Goal: Information Seeking & Learning: Learn about a topic

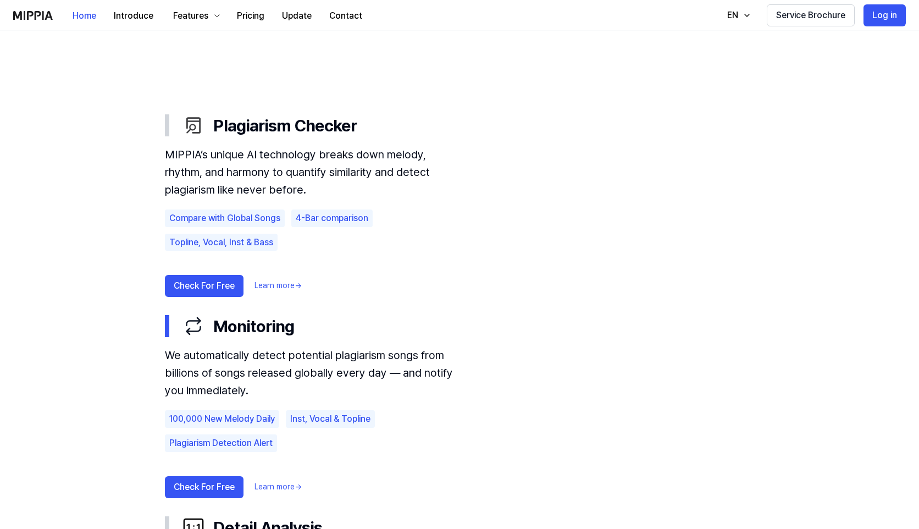
scroll to position [581, 0]
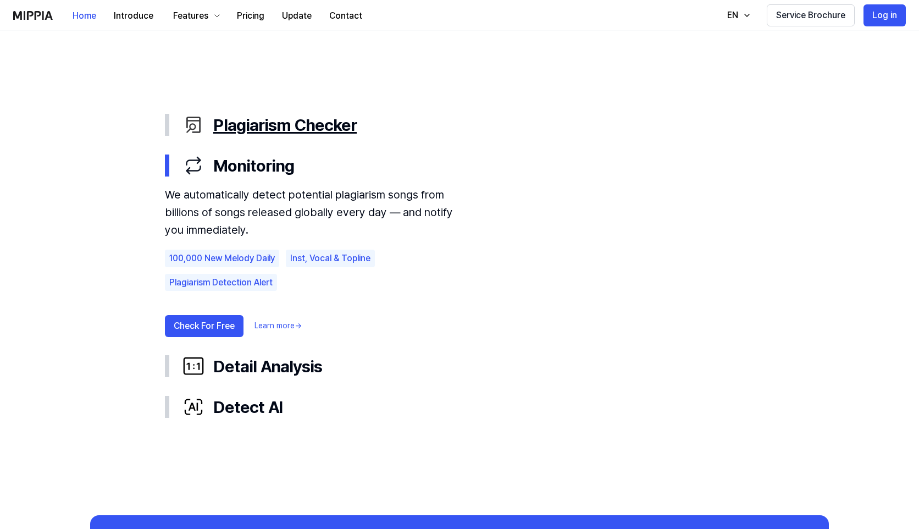
click at [279, 120] on div "Plagiarism Checker" at bounding box center [468, 124] width 572 height 23
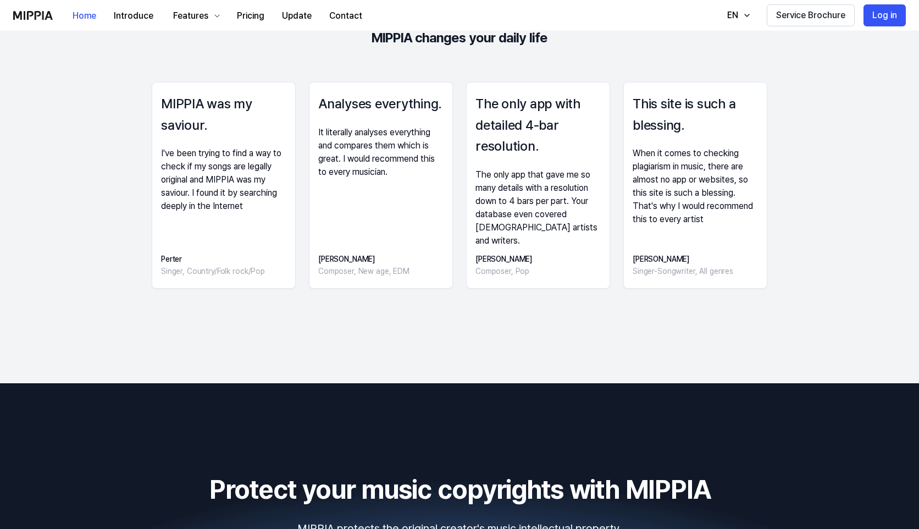
scroll to position [1537, 0]
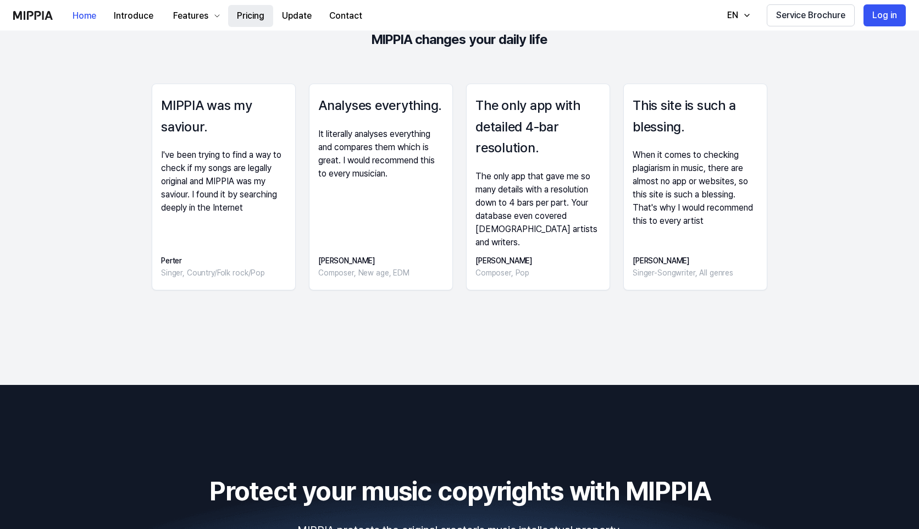
click at [248, 20] on button "Pricing" at bounding box center [250, 16] width 45 height 22
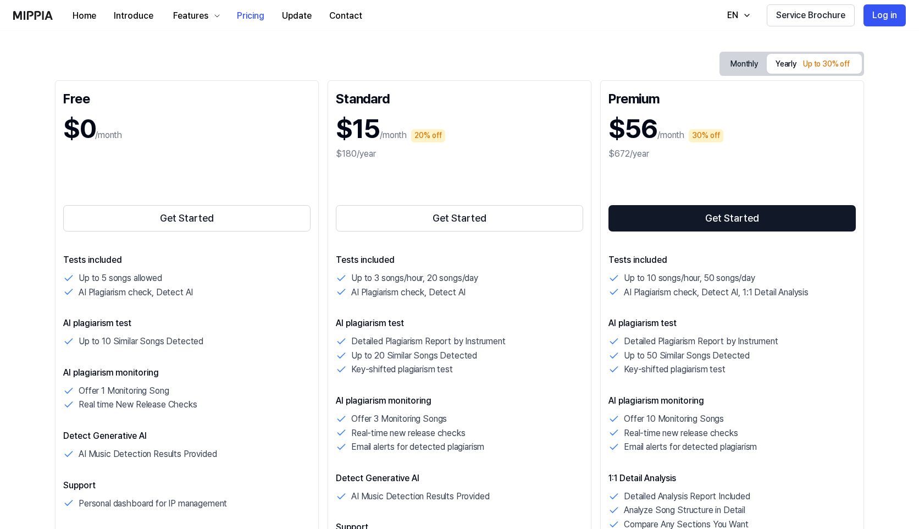
scroll to position [0, 0]
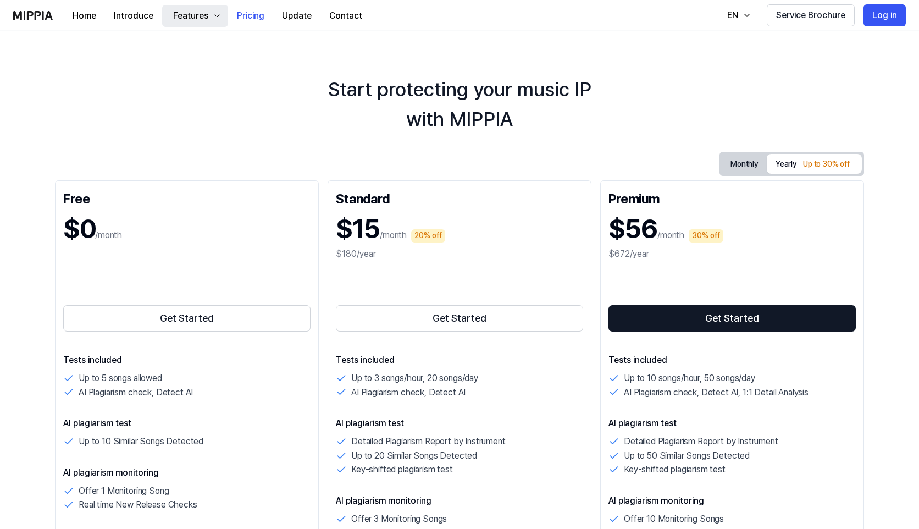
click at [203, 14] on div "Features" at bounding box center [191, 15] width 40 height 13
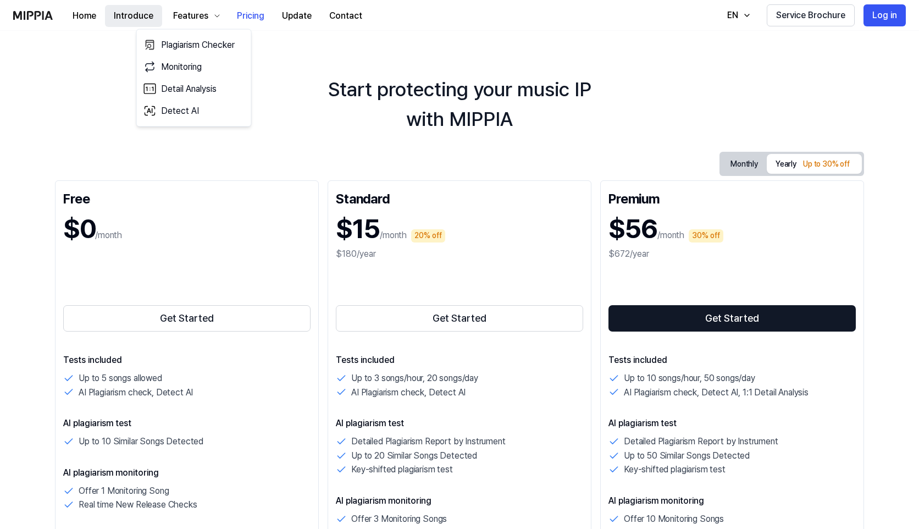
click at [131, 16] on button "Introduce" at bounding box center [133, 16] width 57 height 22
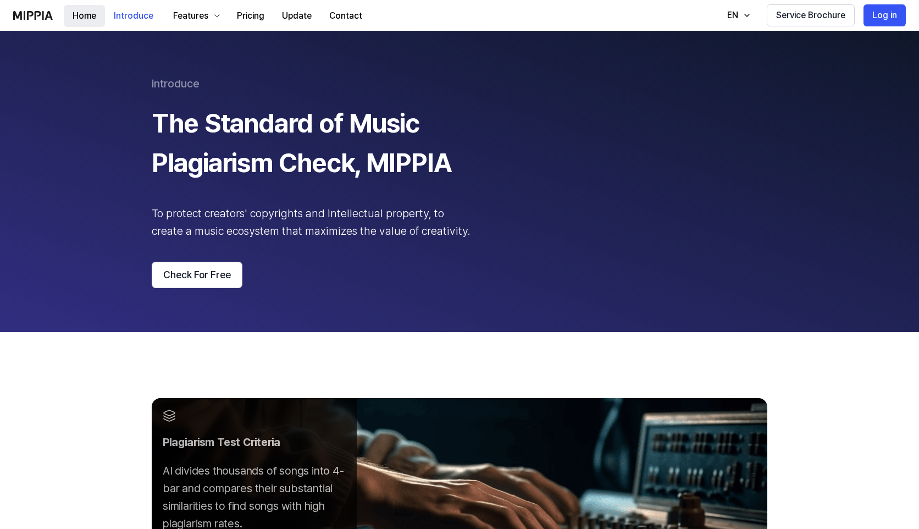
click at [85, 19] on button "Home" at bounding box center [84, 16] width 41 height 22
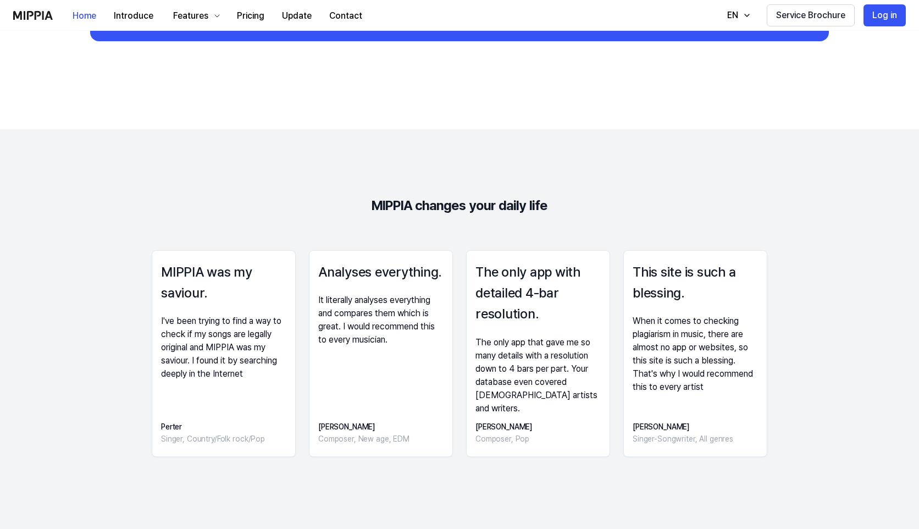
scroll to position [1527, 0]
